Goal: Information Seeking & Learning: Check status

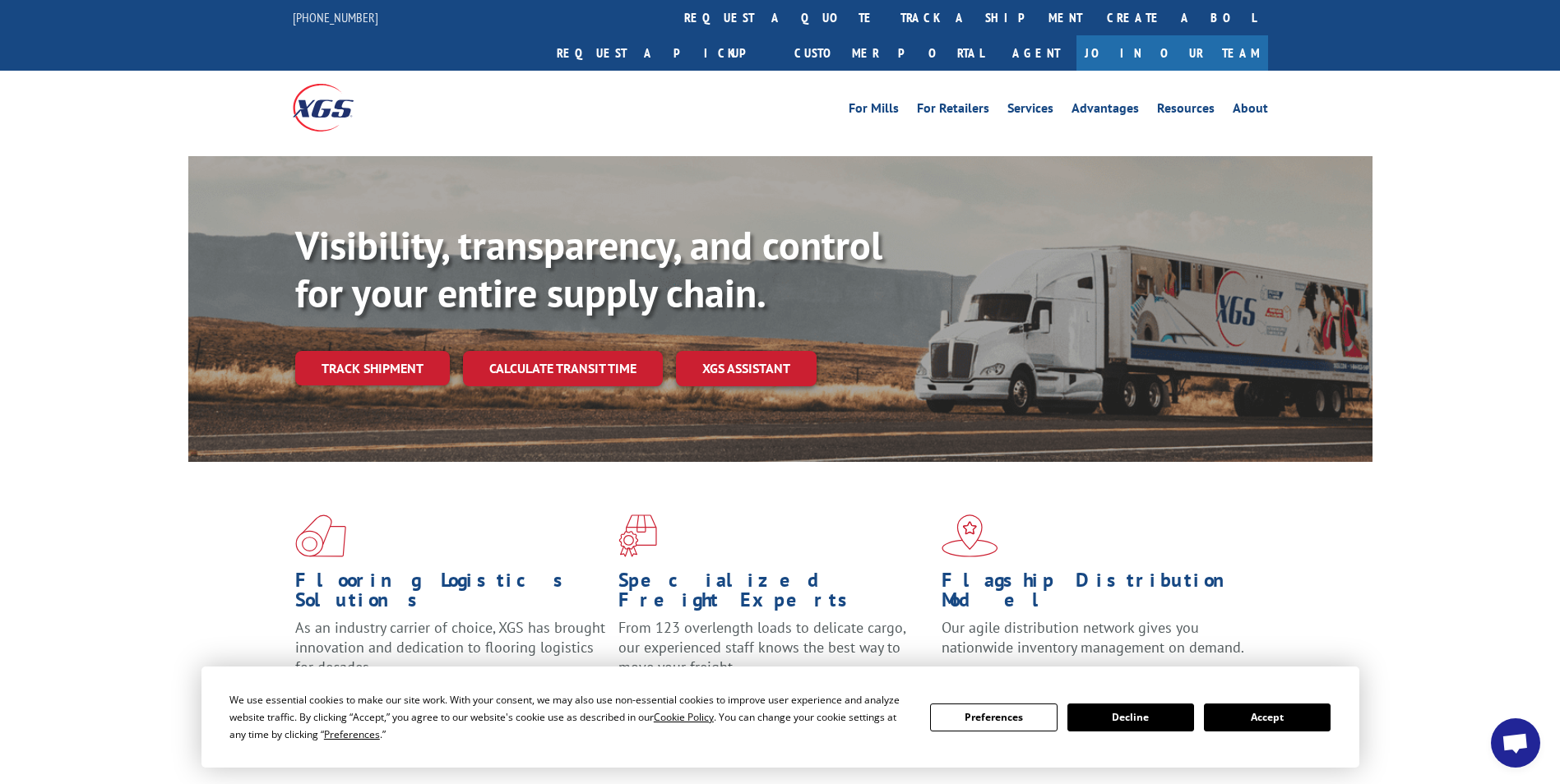
click at [1243, 719] on button "Accept" at bounding box center [1267, 718] width 127 height 28
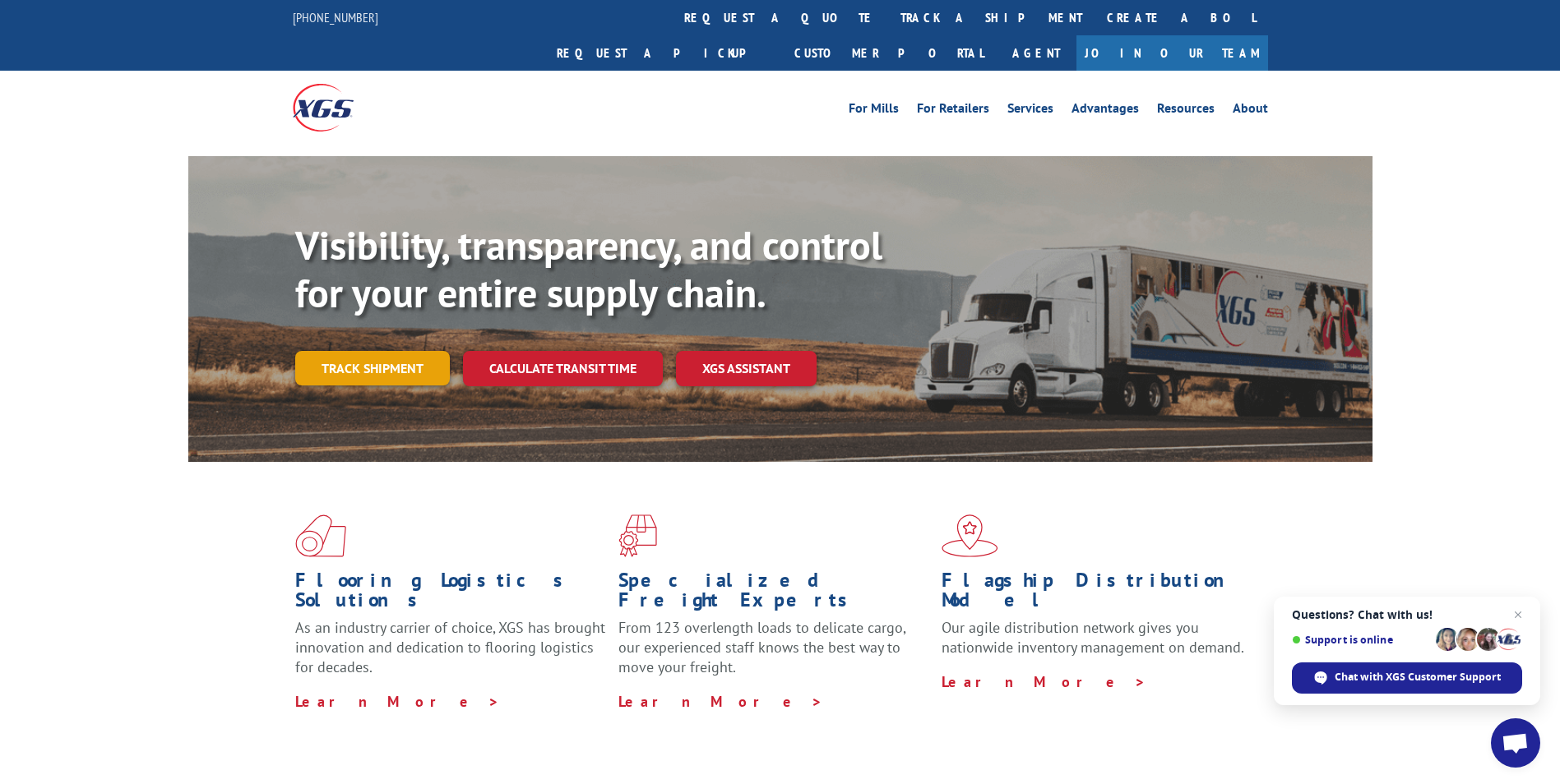
click at [374, 351] on link "Track shipment" at bounding box center [373, 368] width 155 height 35
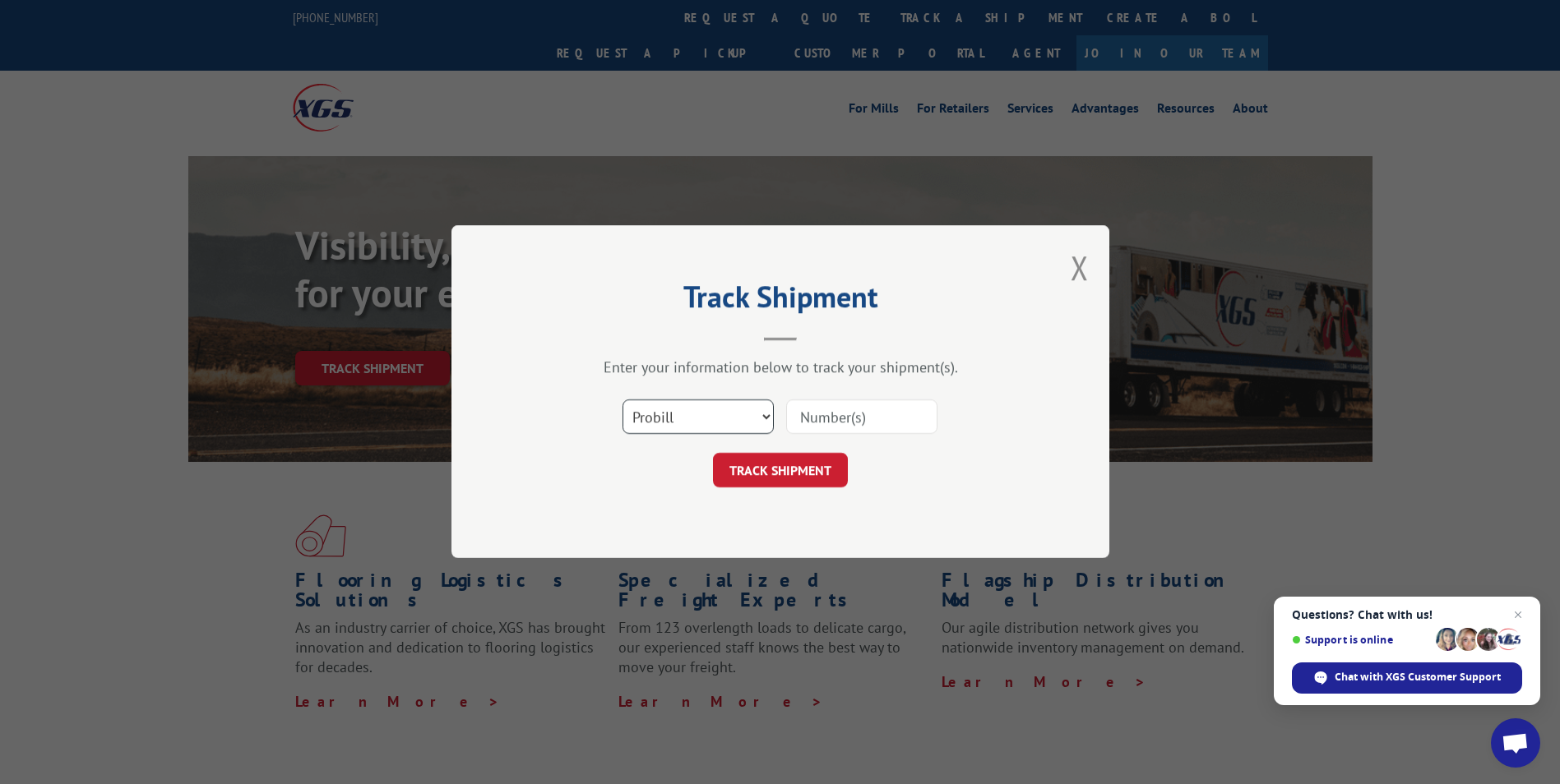
click at [754, 414] on select "Select category... Probill BOL PO" at bounding box center [698, 418] width 151 height 35
select select "bol"
click at [623, 401] on select "Select category... Probill BOL PO" at bounding box center [698, 418] width 151 height 35
click at [806, 411] on input at bounding box center [862, 418] width 151 height 35
paste input "6013140"
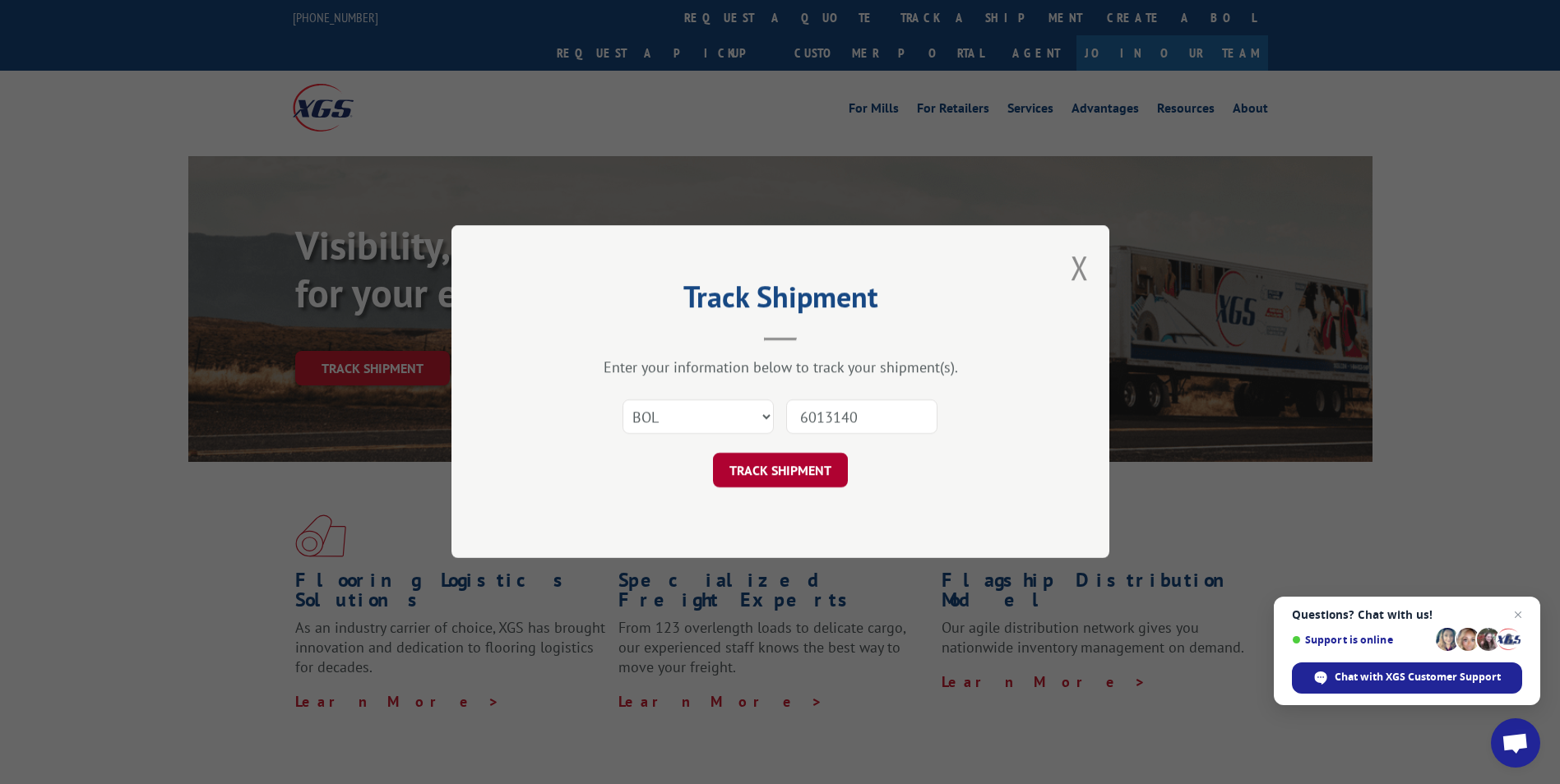
type input "6013140"
click at [775, 464] on button "TRACK SHIPMENT" at bounding box center [780, 471] width 135 height 35
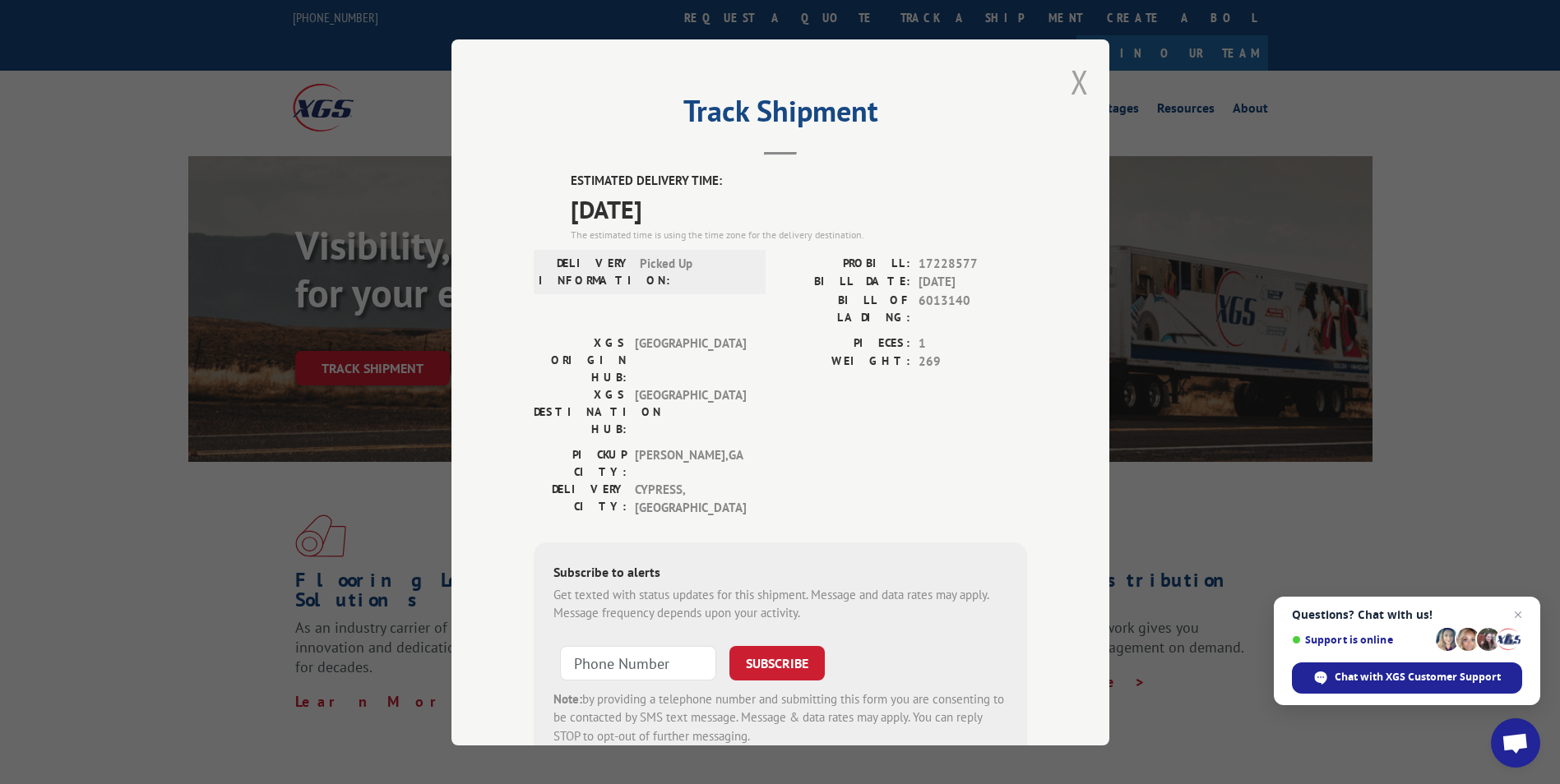
click at [1073, 82] on button "Close modal" at bounding box center [1079, 82] width 18 height 43
